Goal: Information Seeking & Learning: Learn about a topic

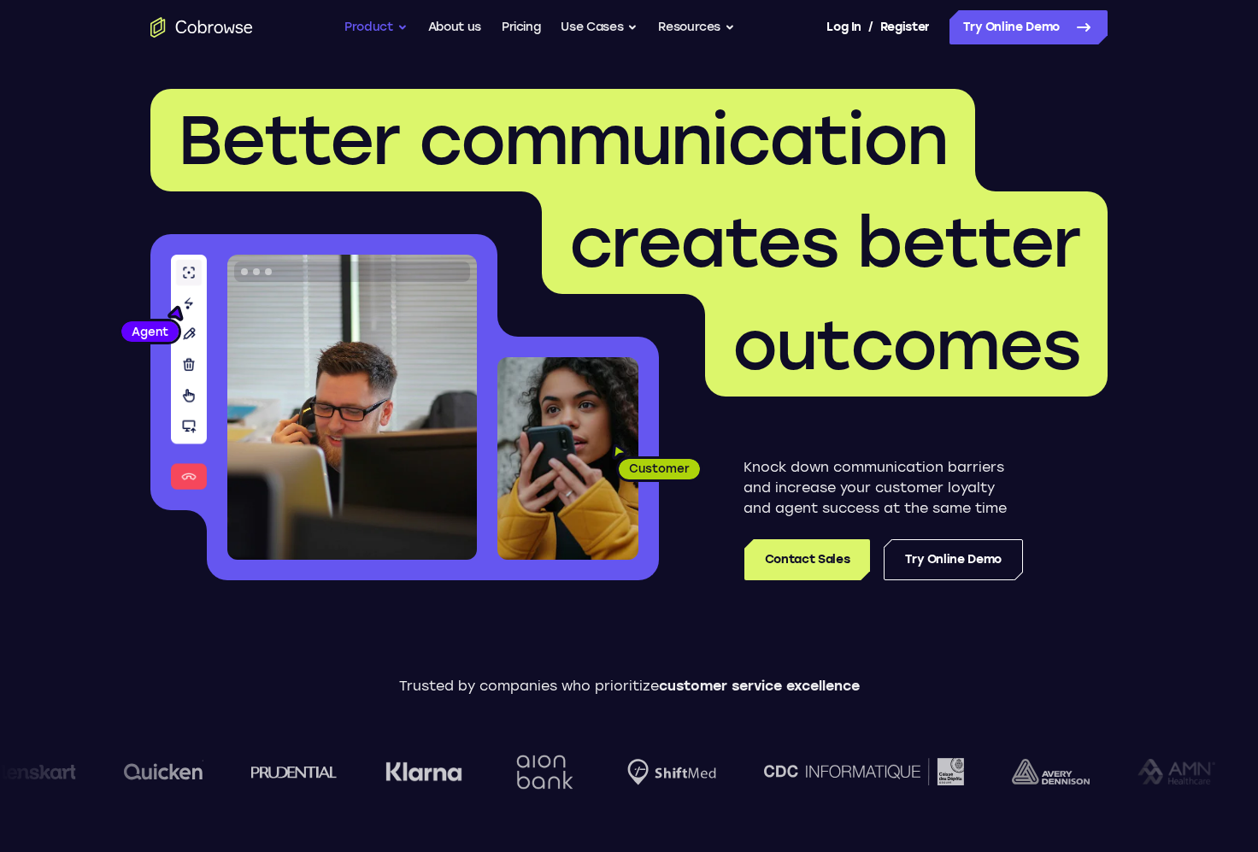
click at [403, 29] on button "Product" at bounding box center [375, 27] width 63 height 34
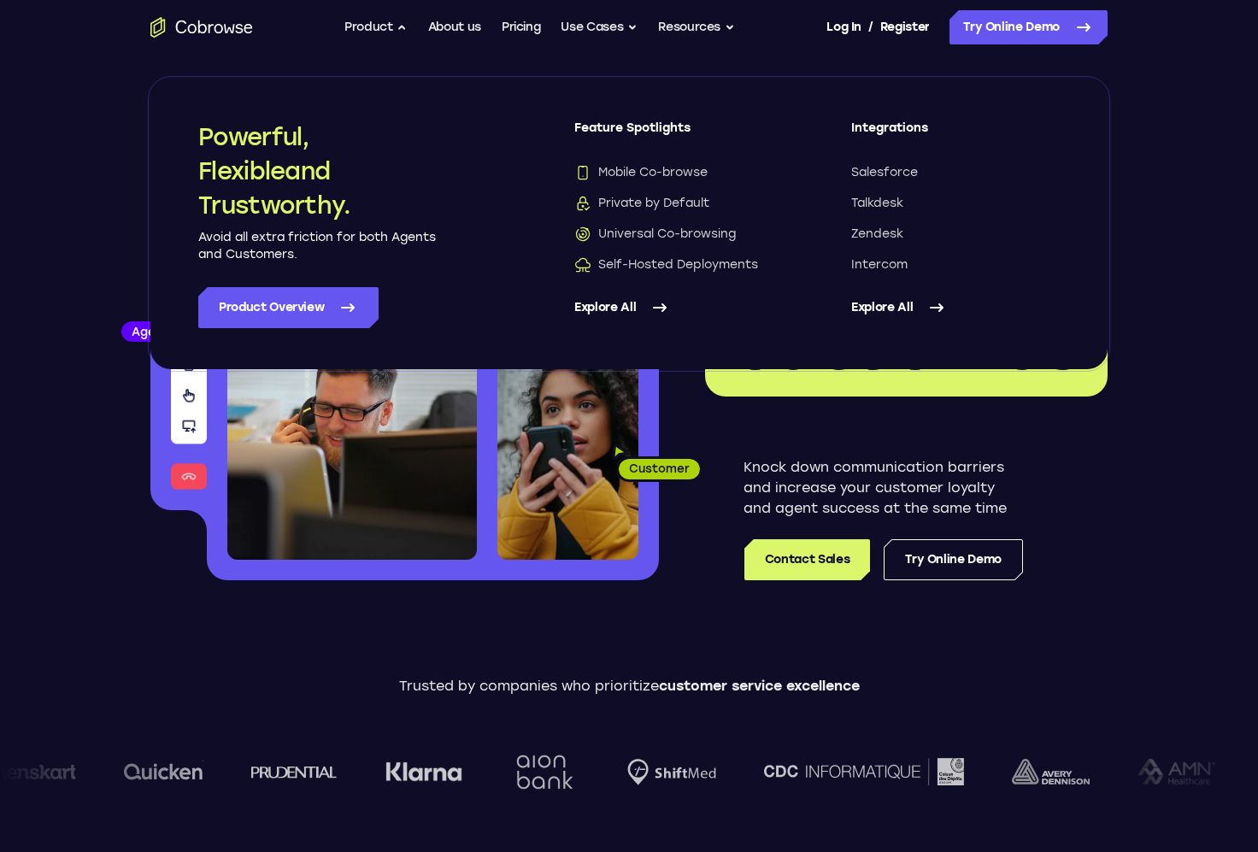
click at [765, 721] on div "Trusted by companies who prioritize customer service excellence" at bounding box center [629, 748] width 1258 height 144
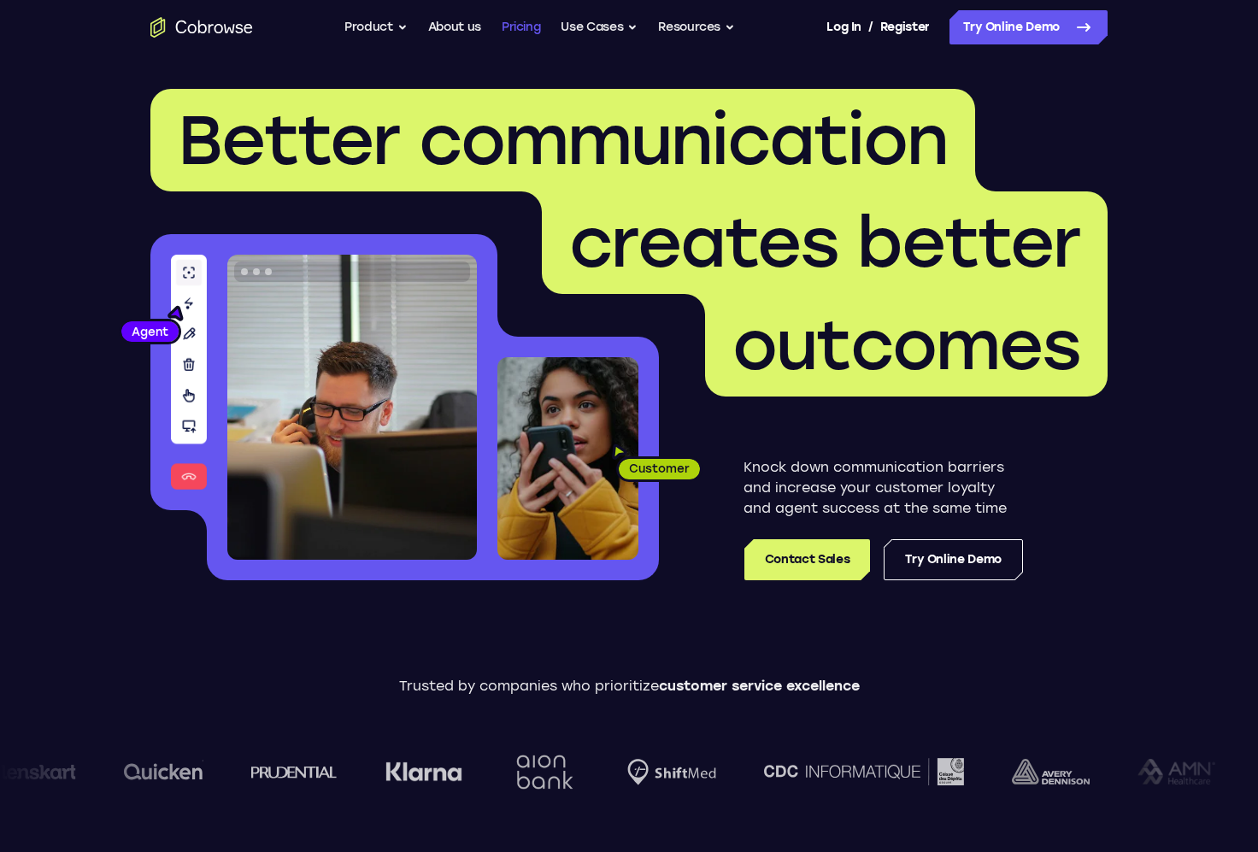
click at [532, 31] on link "Pricing" at bounding box center [521, 27] width 39 height 34
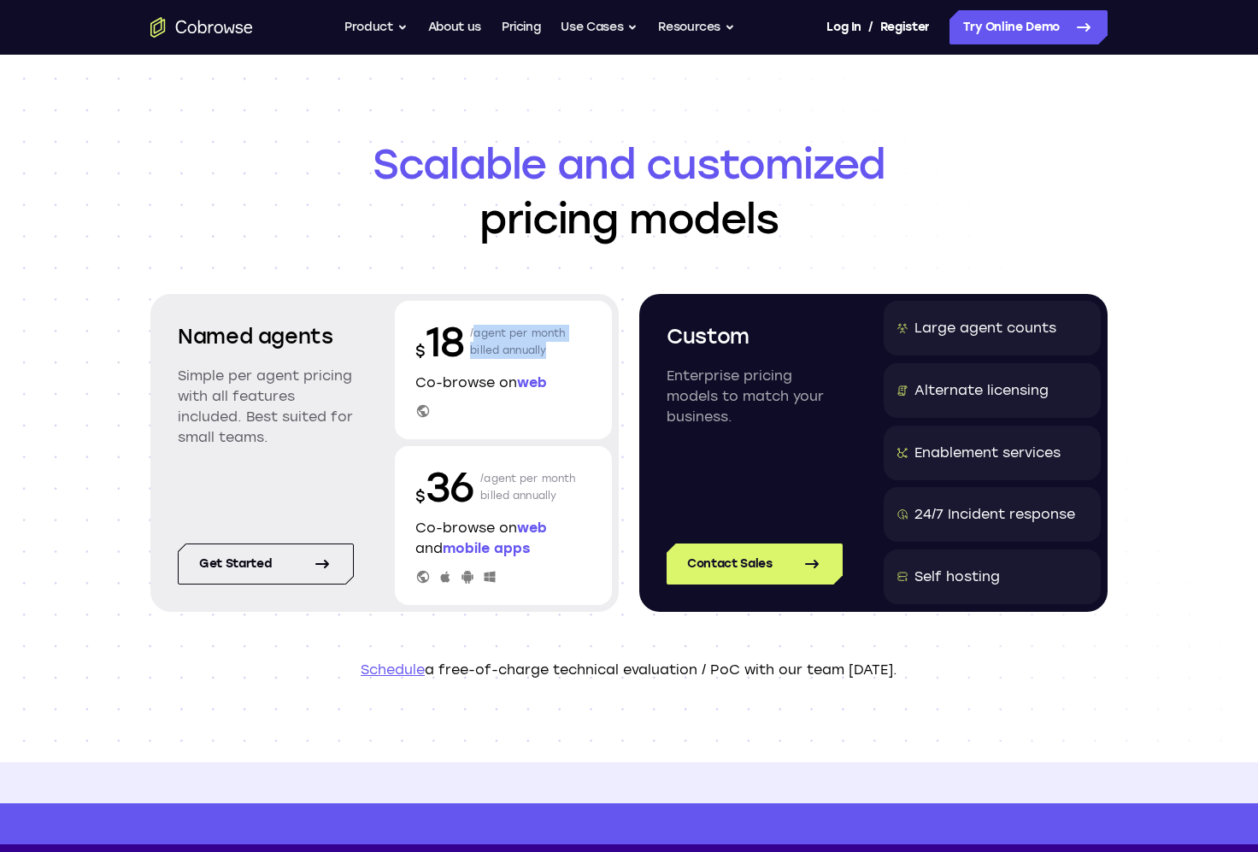
drag, startPoint x: 471, startPoint y: 334, endPoint x: 557, endPoint y: 356, distance: 88.9
click at [557, 356] on p "/agent per month billed annually" at bounding box center [518, 342] width 96 height 55
click at [608, 34] on button "Use Cases" at bounding box center [599, 27] width 77 height 34
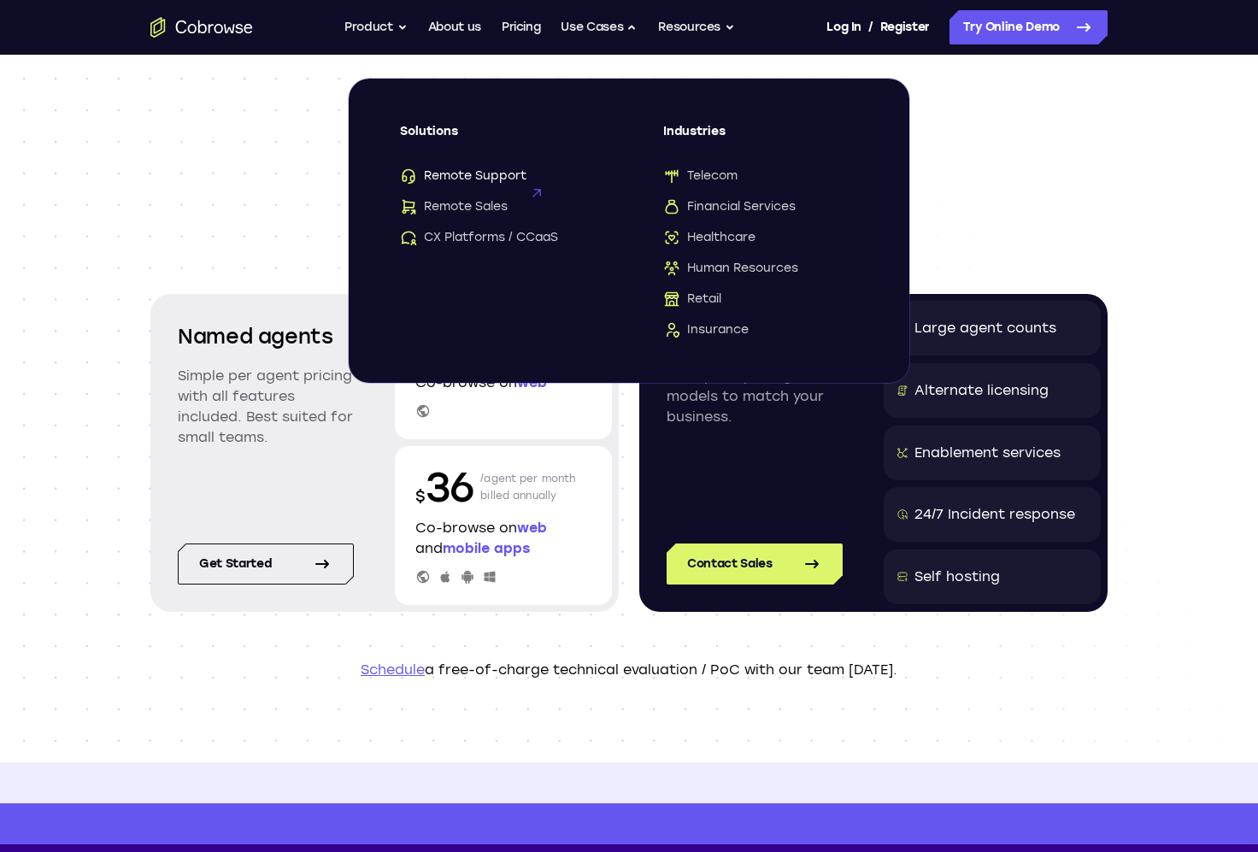
click at [475, 176] on span "Remote Support" at bounding box center [463, 176] width 126 height 17
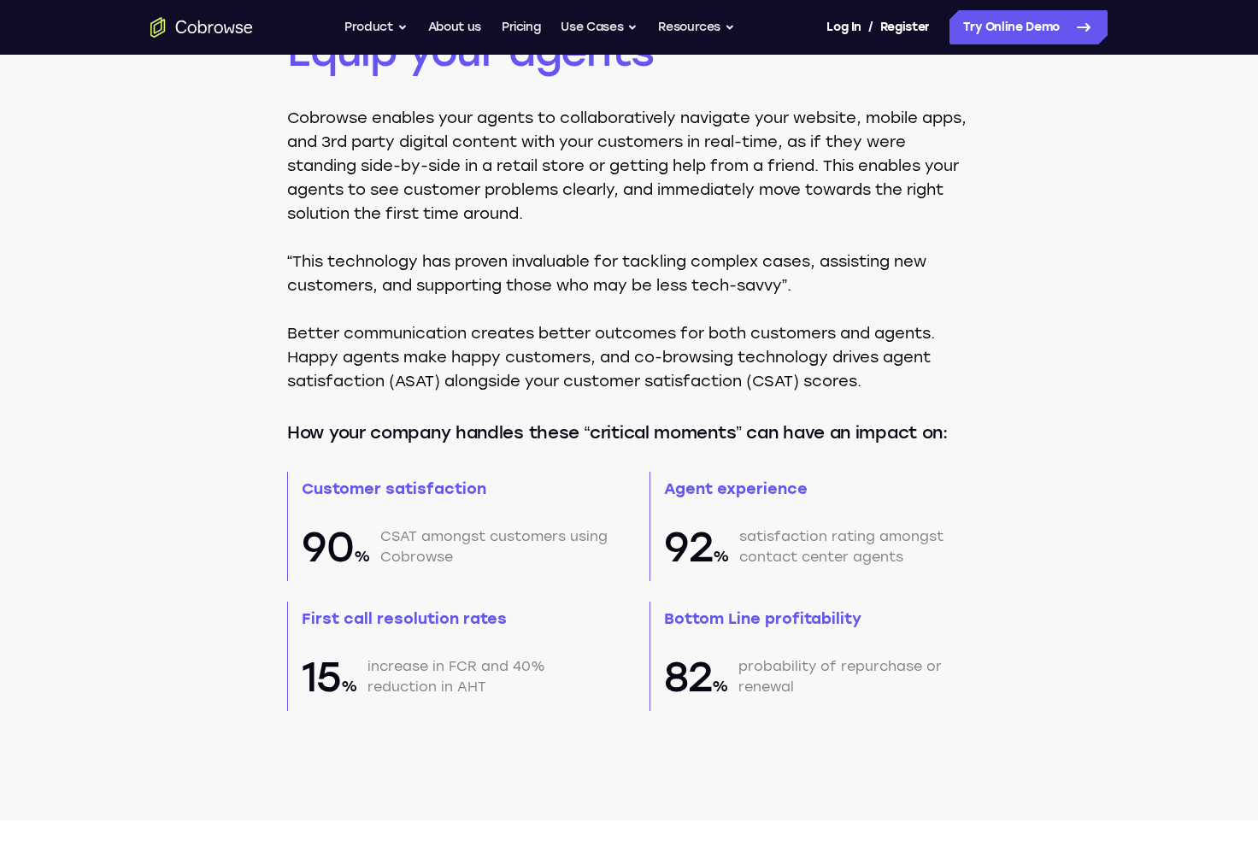
scroll to position [1277, 0]
